Goal: Transaction & Acquisition: Purchase product/service

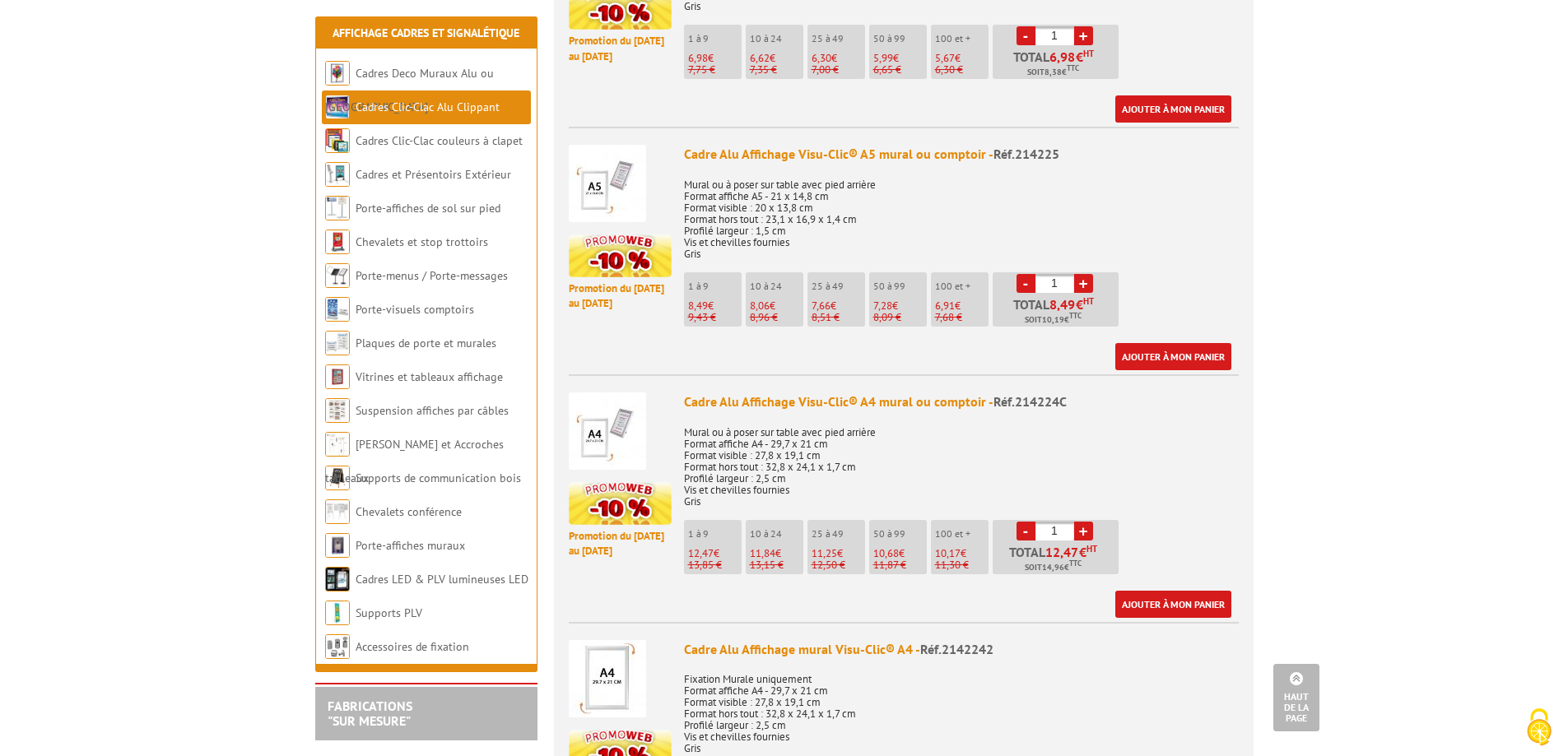
scroll to position [740, 0]
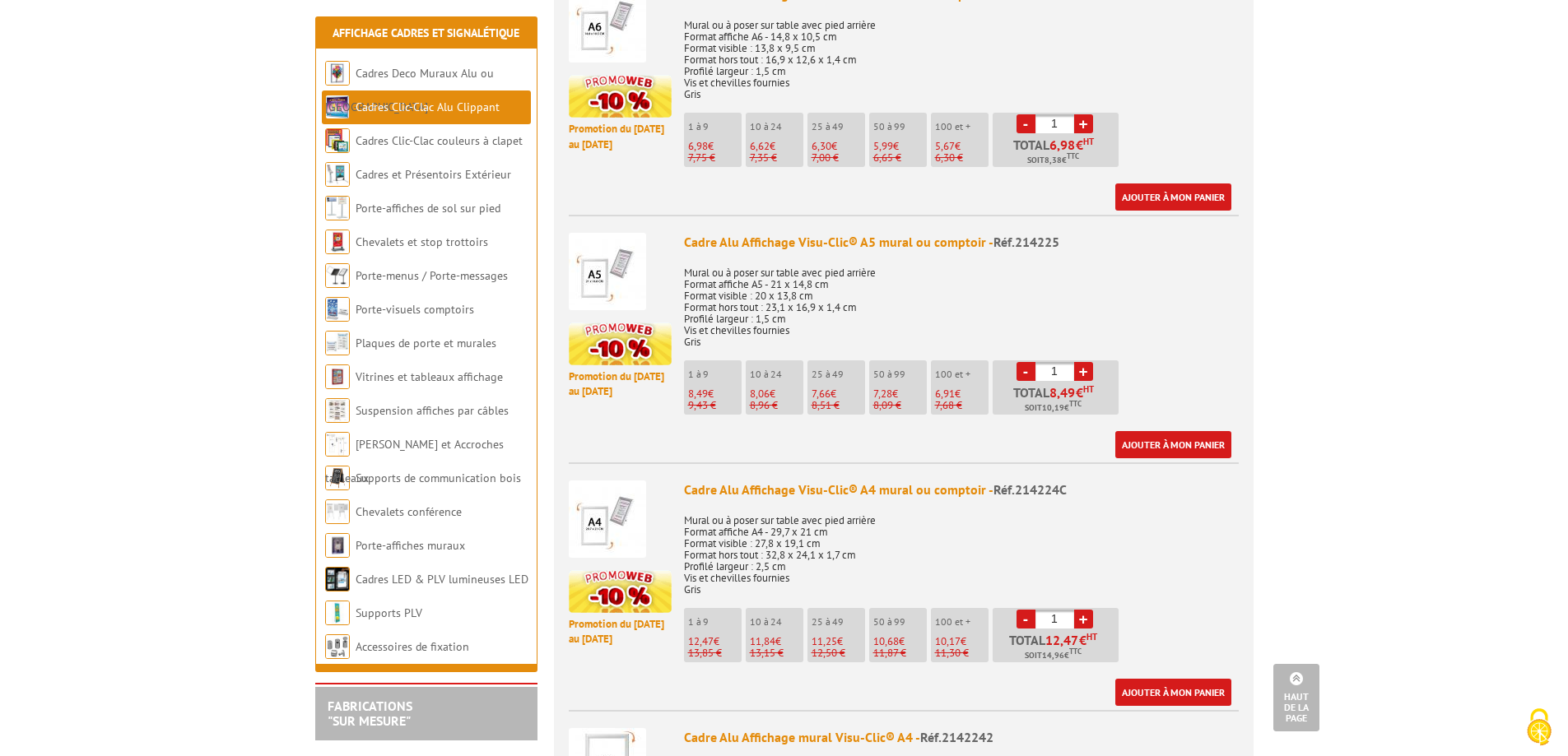
click at [603, 491] on img at bounding box center [607, 519] width 78 height 77
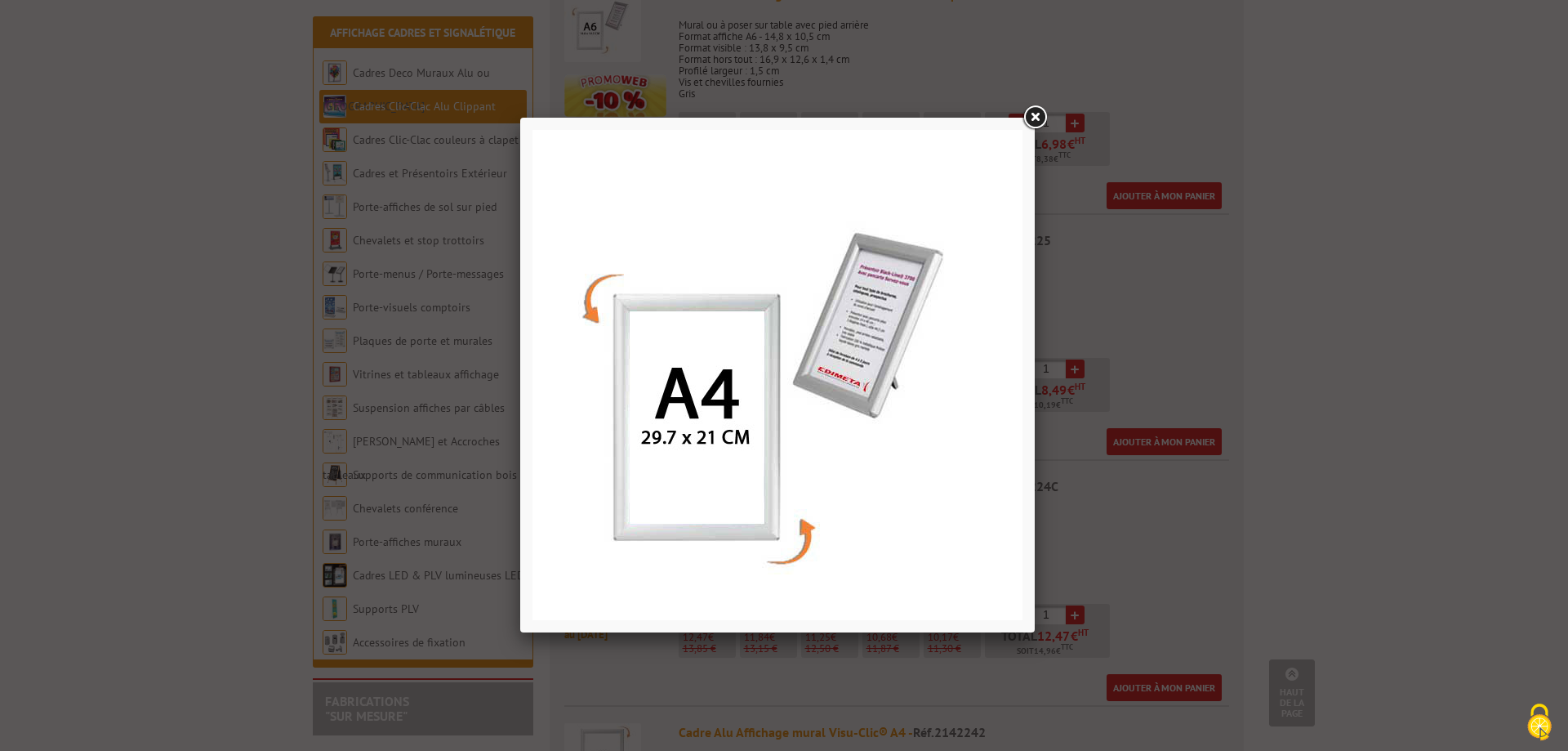
click at [1033, 113] on link at bounding box center [1035, 118] width 30 height 30
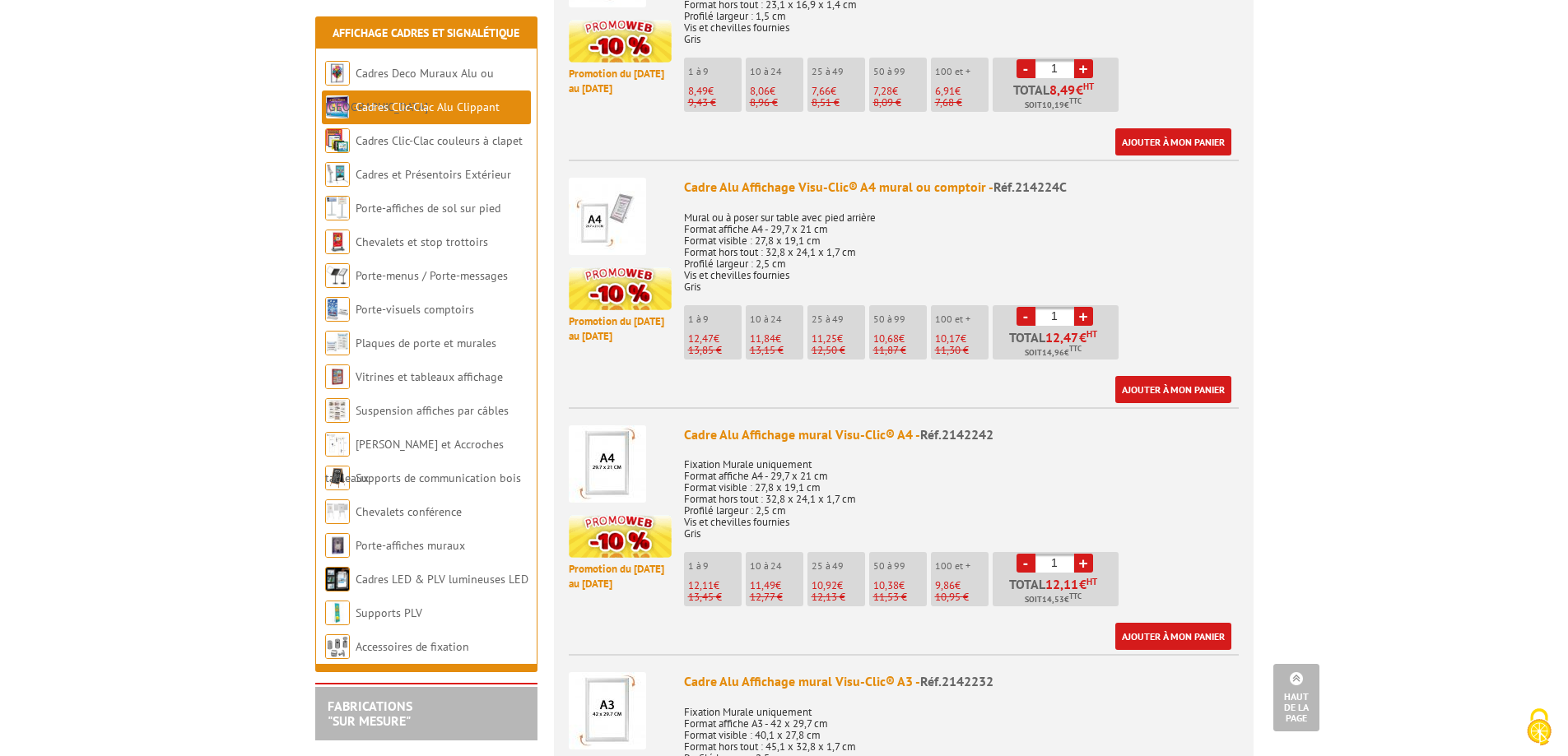
scroll to position [1070, 0]
